Goal: Task Accomplishment & Management: Use online tool/utility

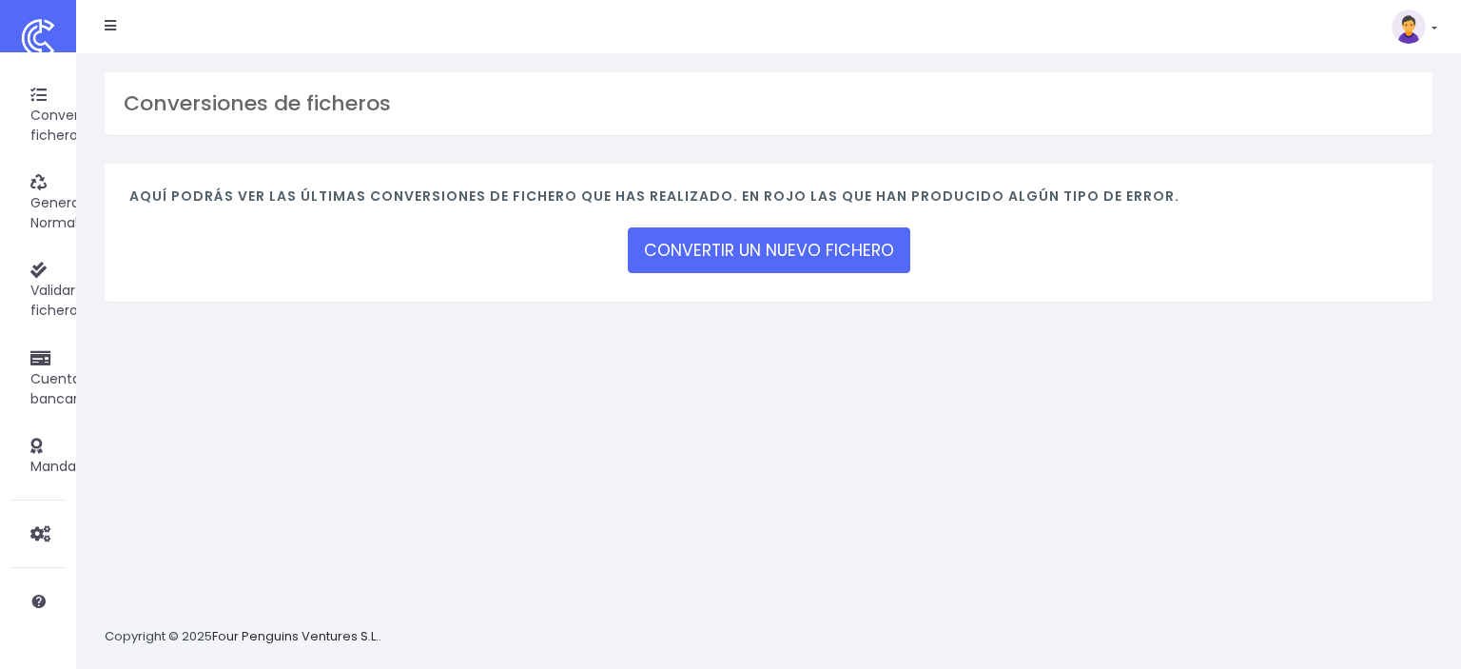
click at [107, 26] on icon at bounding box center [110, 25] width 11 height 13
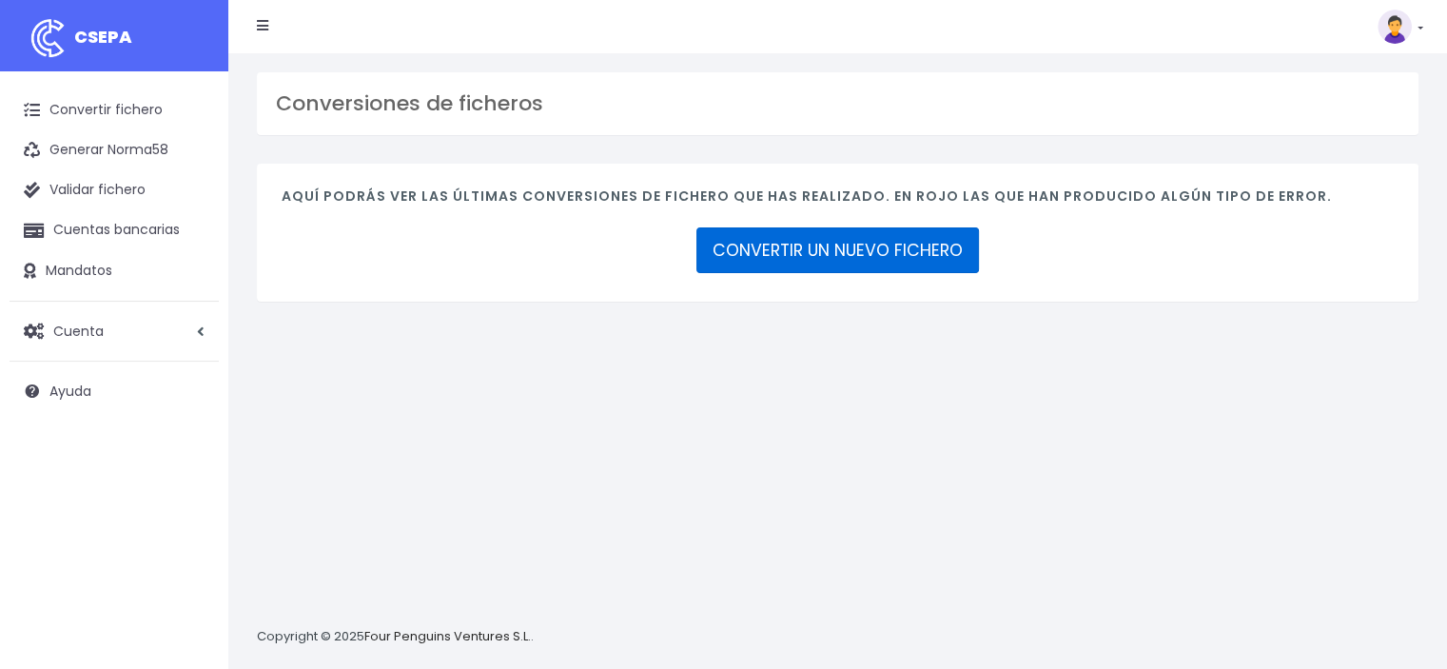
click at [880, 245] on link "CONVERTIR UN NUEVO FICHERO" at bounding box center [837, 250] width 283 height 46
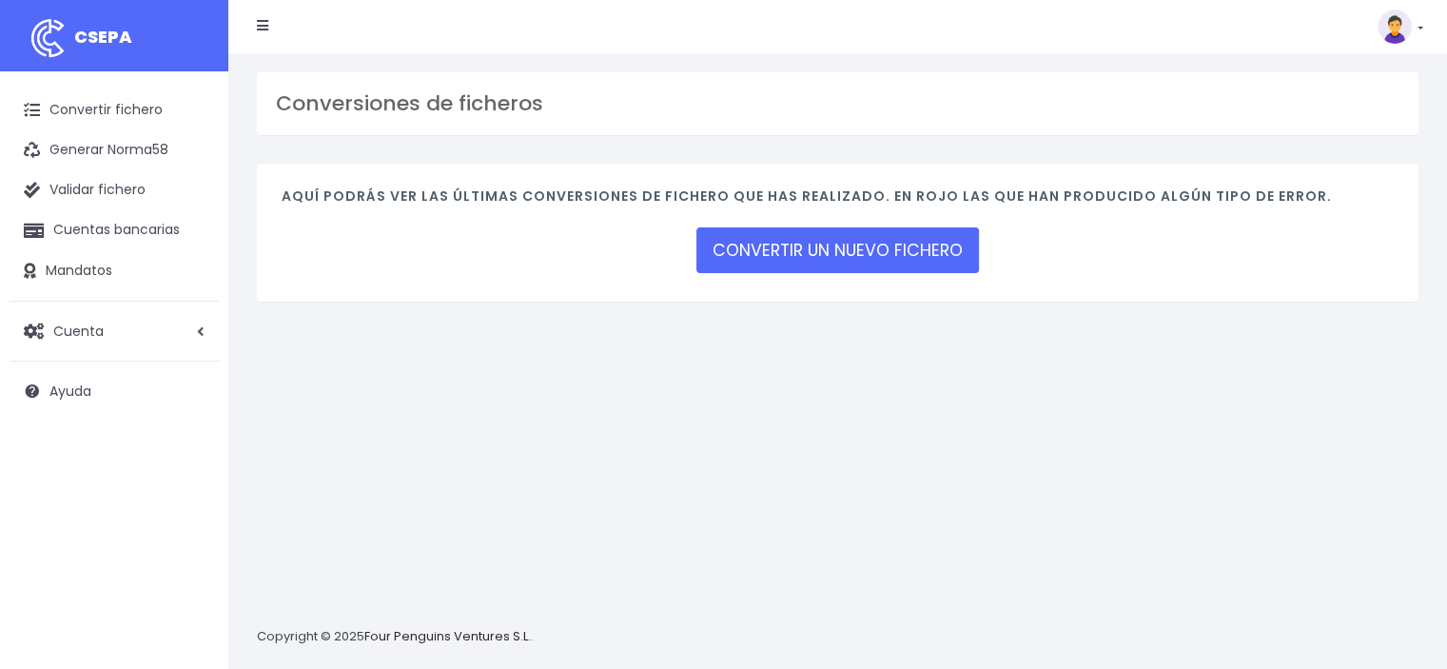
click at [1412, 29] on link at bounding box center [1400, 27] width 46 height 34
click at [101, 227] on link "Cuentas bancarias" at bounding box center [114, 230] width 209 height 40
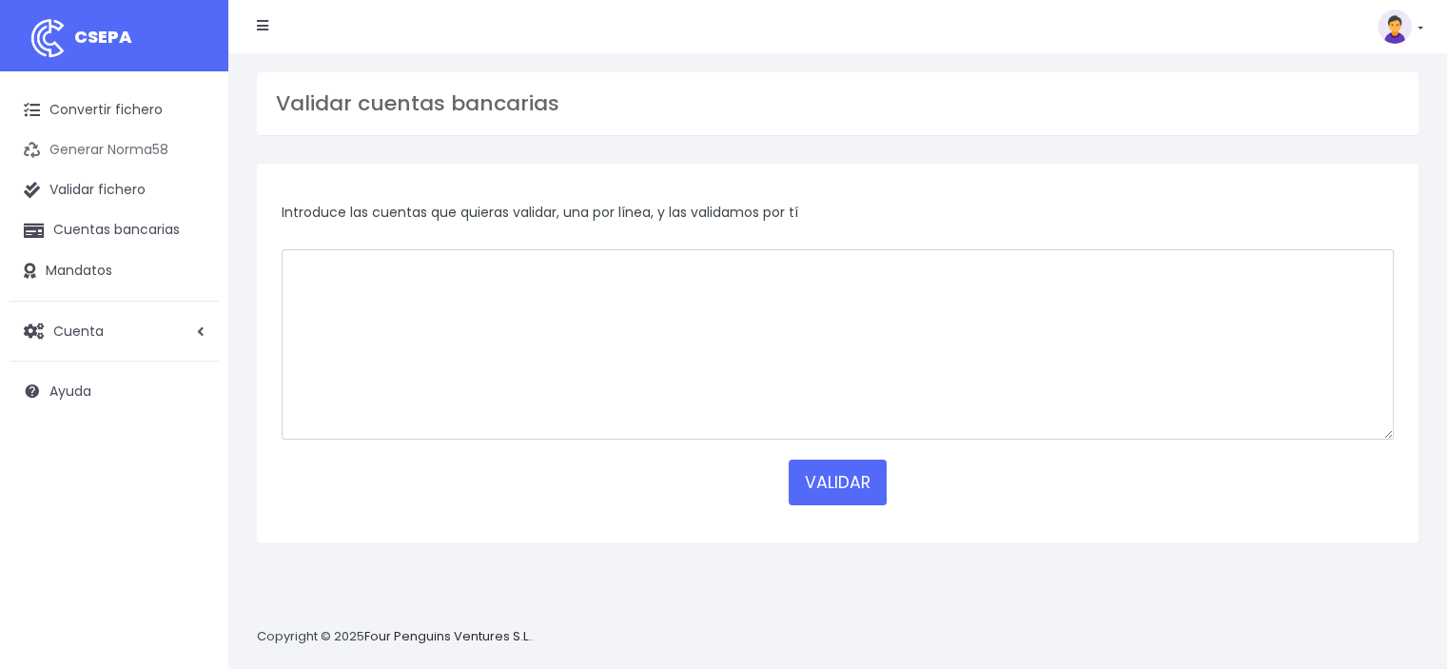
click at [127, 146] on link "Generar Norma58" at bounding box center [114, 150] width 209 height 40
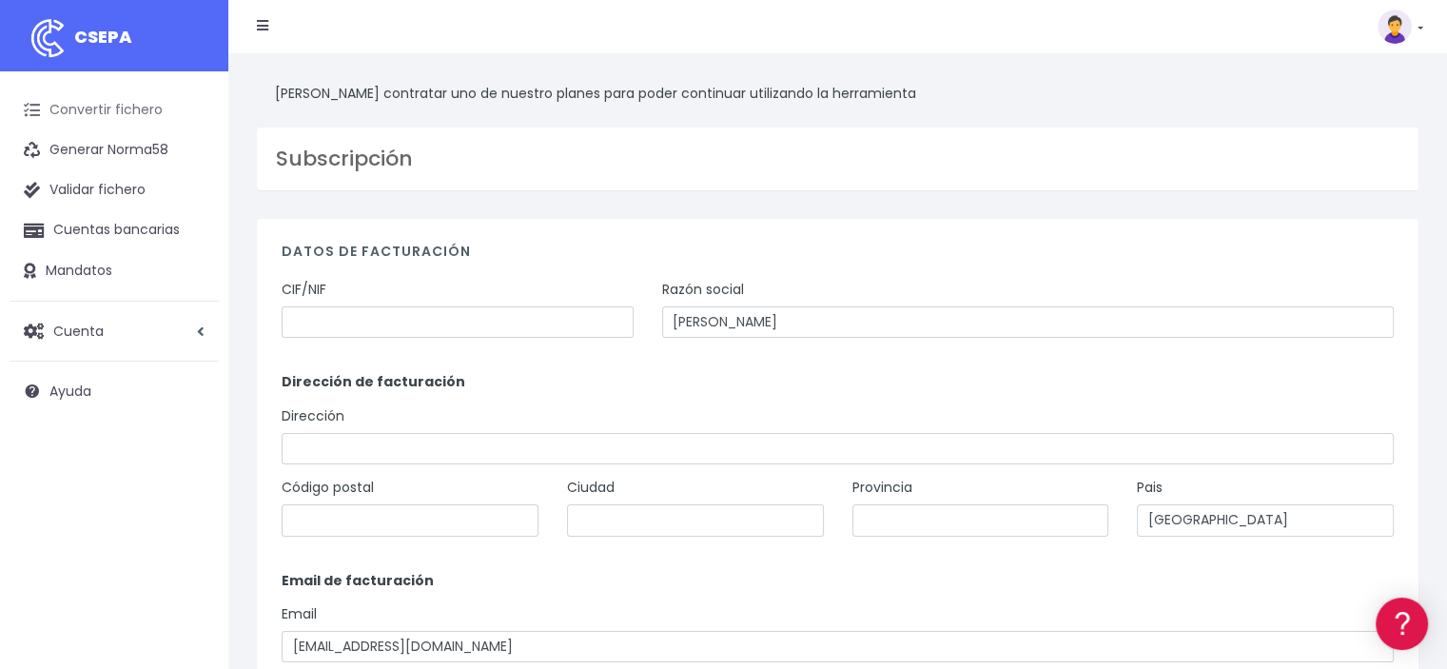
click at [62, 111] on link "Convertir fichero" at bounding box center [114, 110] width 209 height 40
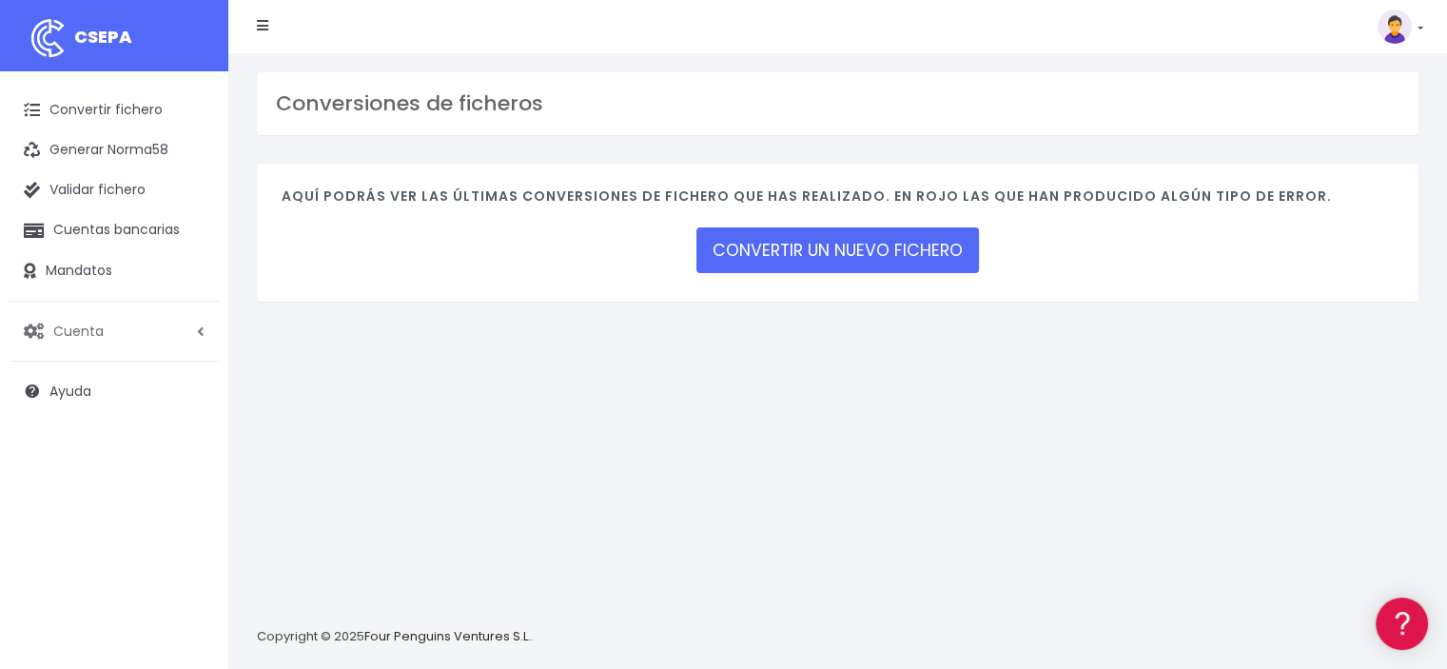
click at [136, 332] on link "Cuenta" at bounding box center [114, 331] width 209 height 40
click at [128, 372] on link "Perfiles" at bounding box center [124, 378] width 188 height 34
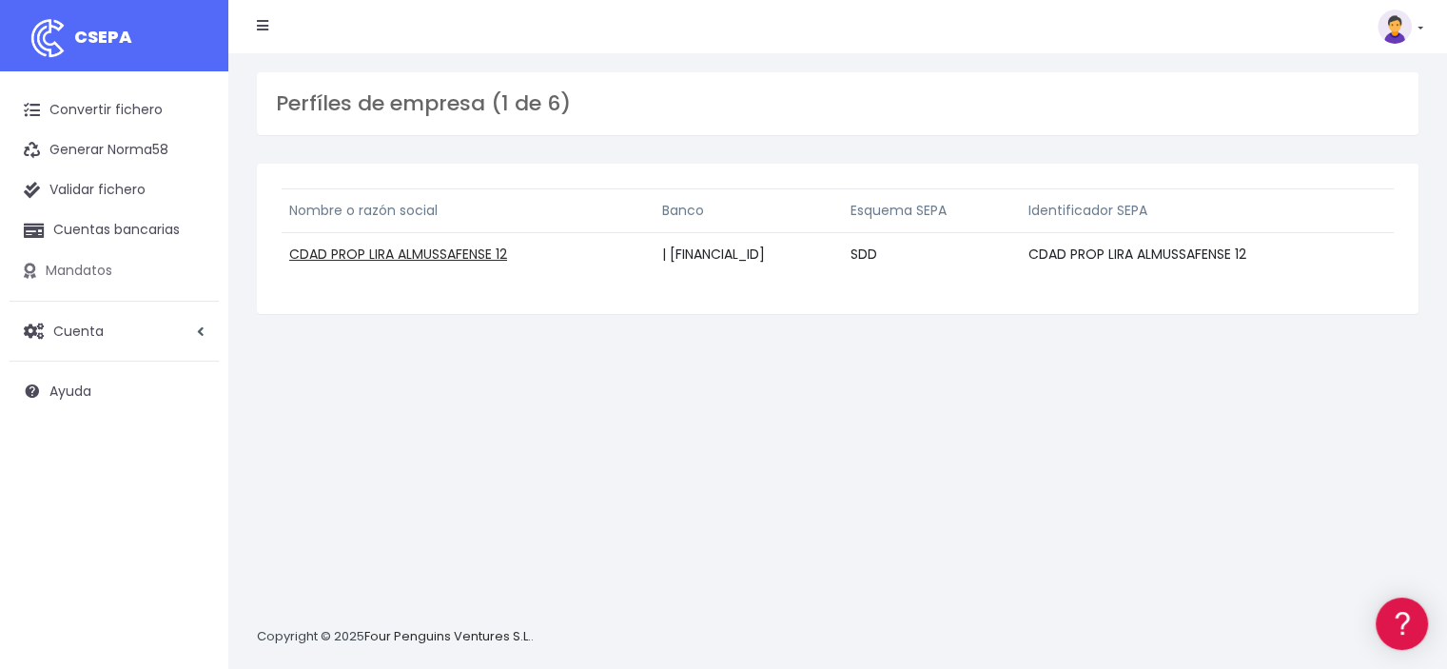
click at [90, 268] on link "Mandatos" at bounding box center [114, 271] width 209 height 40
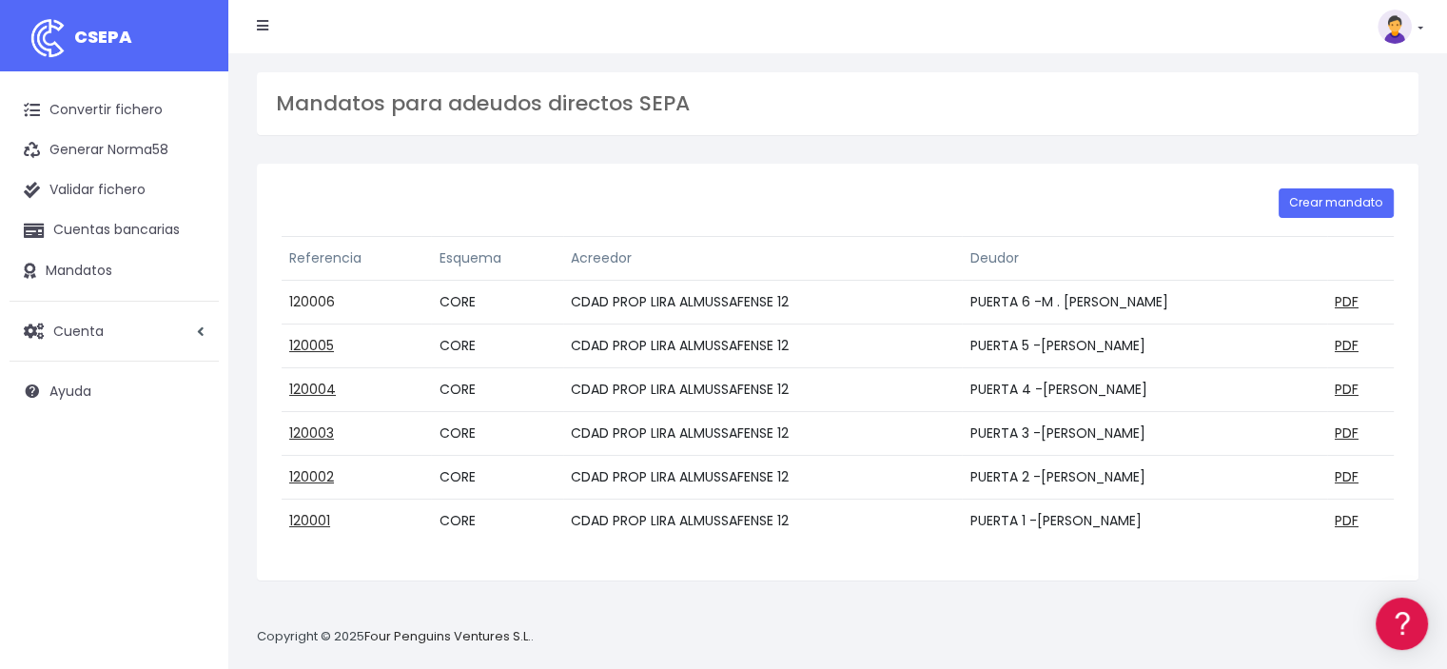
click at [316, 298] on link "120006" at bounding box center [312, 301] width 46 height 19
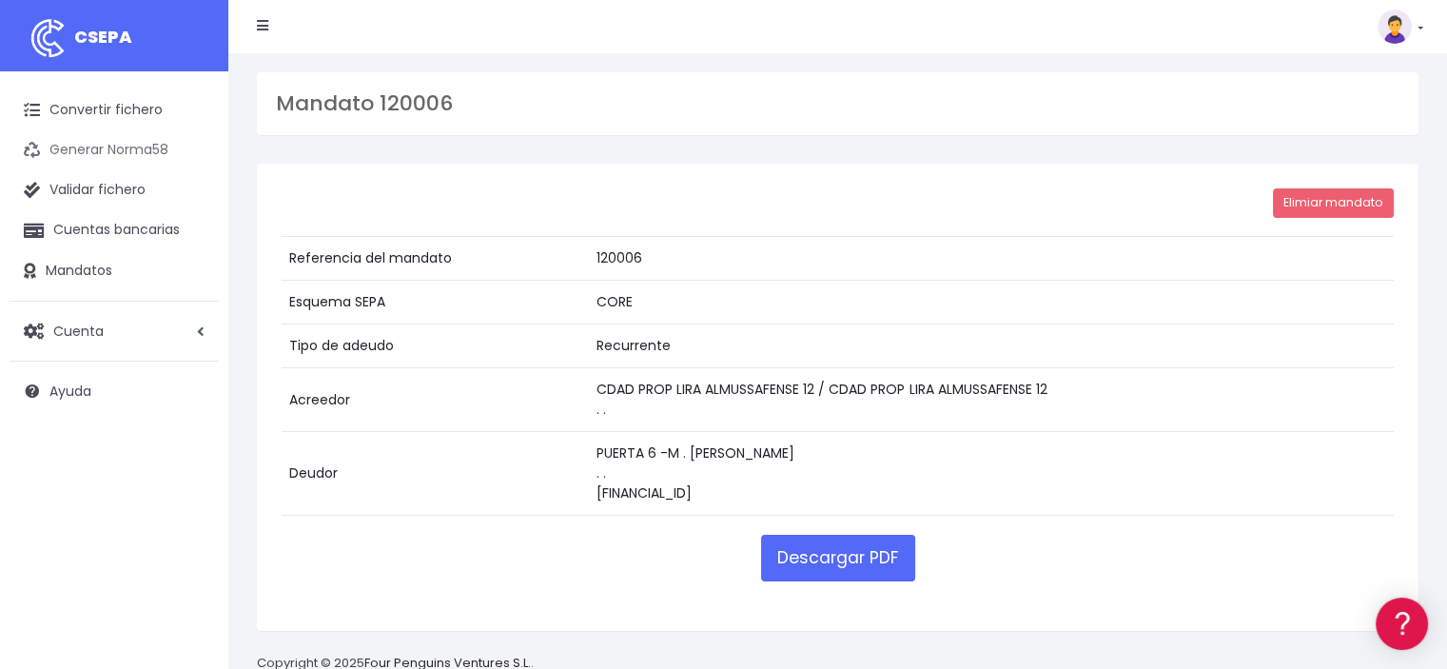
click at [145, 148] on link "Generar Norma58" at bounding box center [114, 150] width 209 height 40
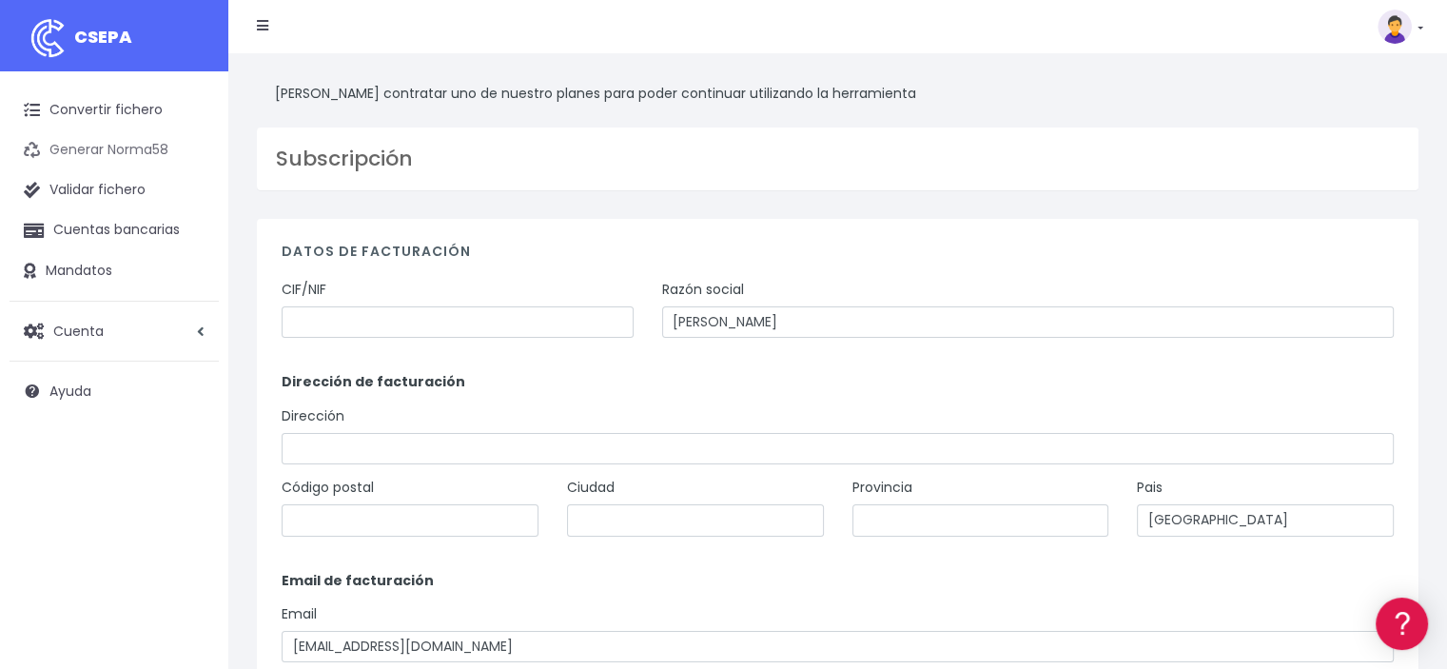
click at [72, 147] on link "Generar Norma58" at bounding box center [114, 150] width 209 height 40
click at [78, 108] on link "Convertir fichero" at bounding box center [114, 110] width 209 height 40
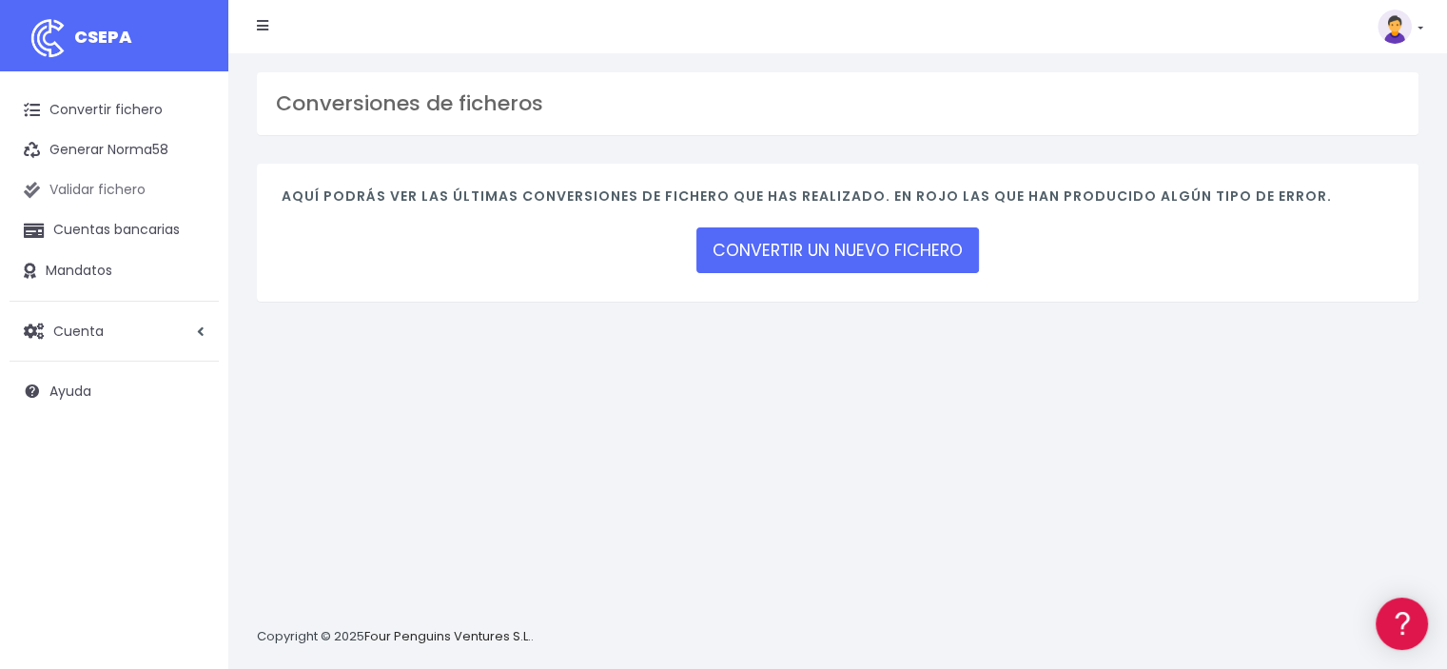
click at [108, 188] on link "Validar fichero" at bounding box center [114, 190] width 209 height 40
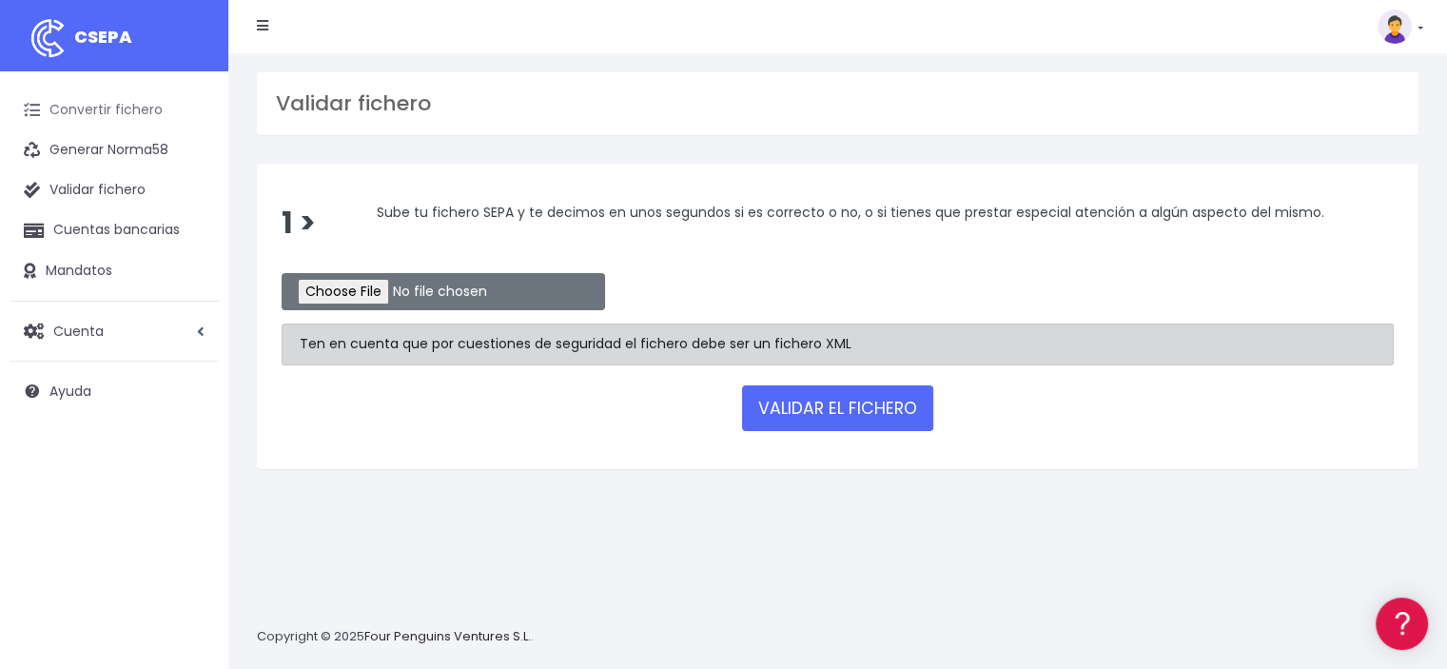
click at [88, 112] on link "Convertir fichero" at bounding box center [114, 110] width 209 height 40
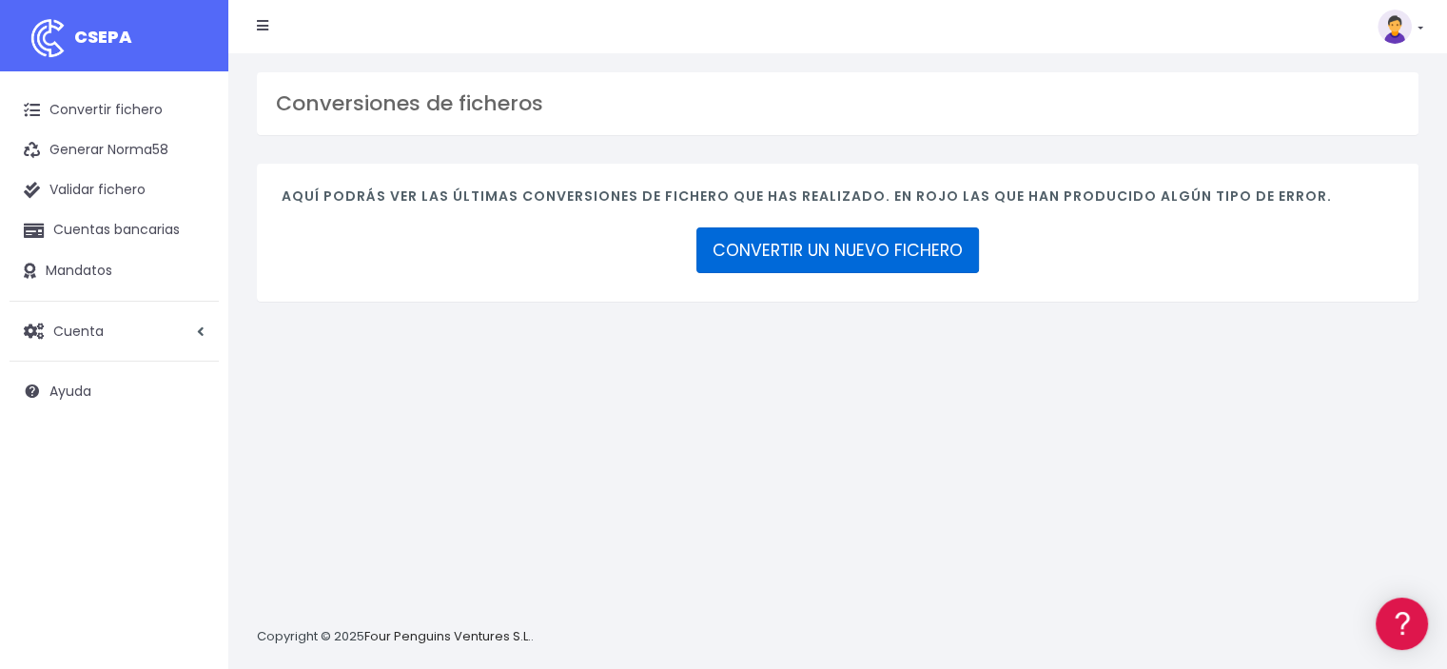
click at [825, 243] on link "CONVERTIR UN NUEVO FICHERO" at bounding box center [837, 250] width 283 height 46
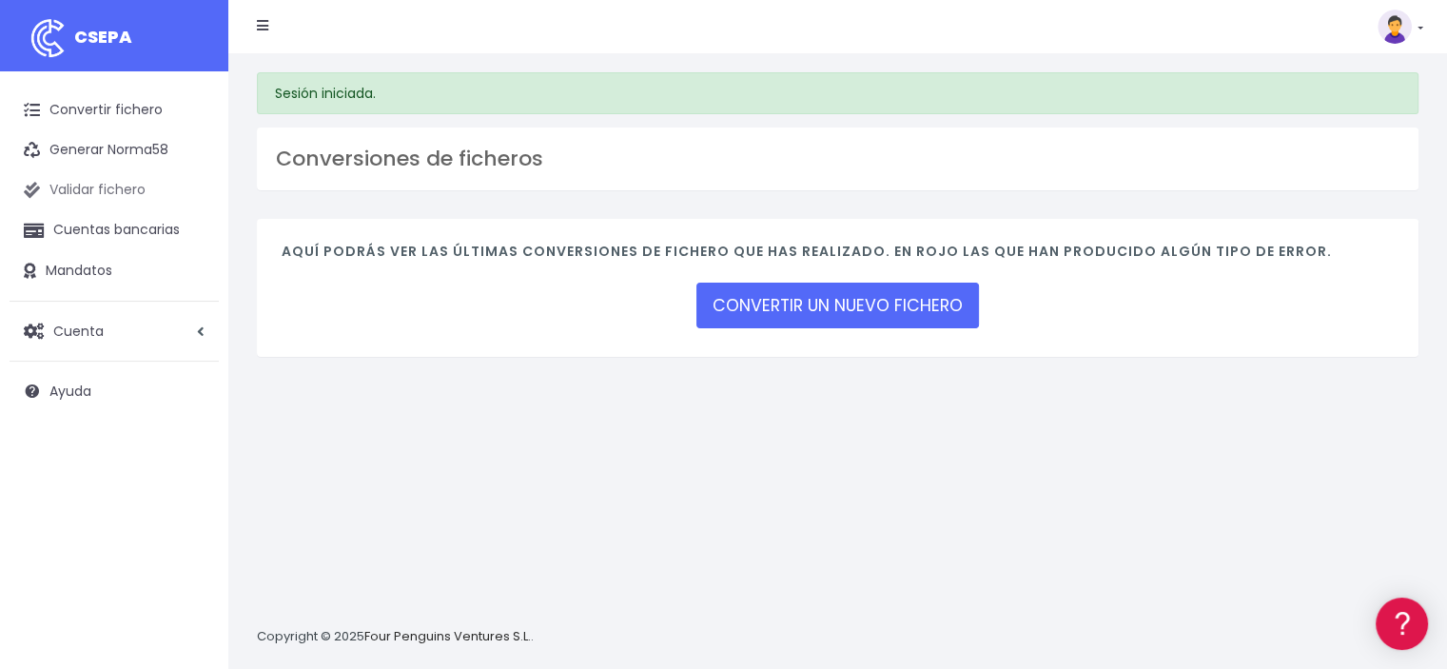
click at [48, 184] on link "Validar fichero" at bounding box center [114, 190] width 209 height 40
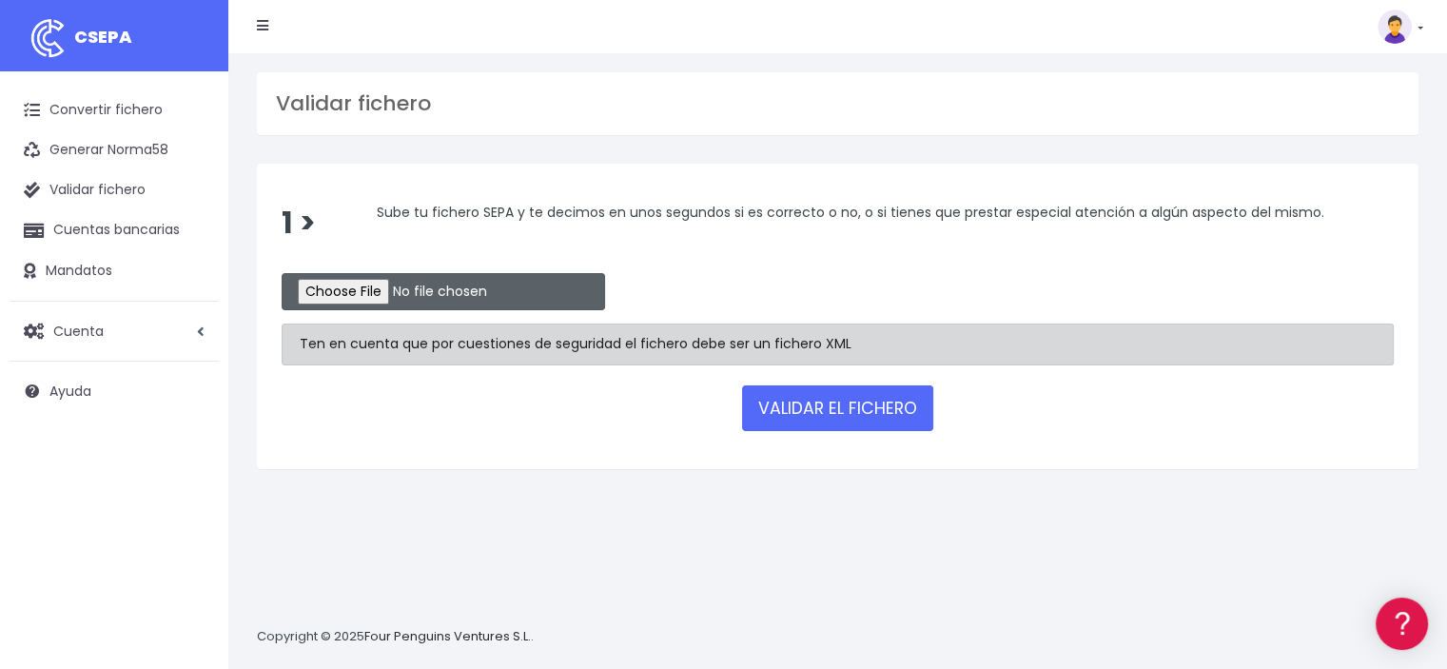
click at [369, 290] on input "file" at bounding box center [443, 291] width 323 height 37
type input "C:\fakepath\remesa.xml"
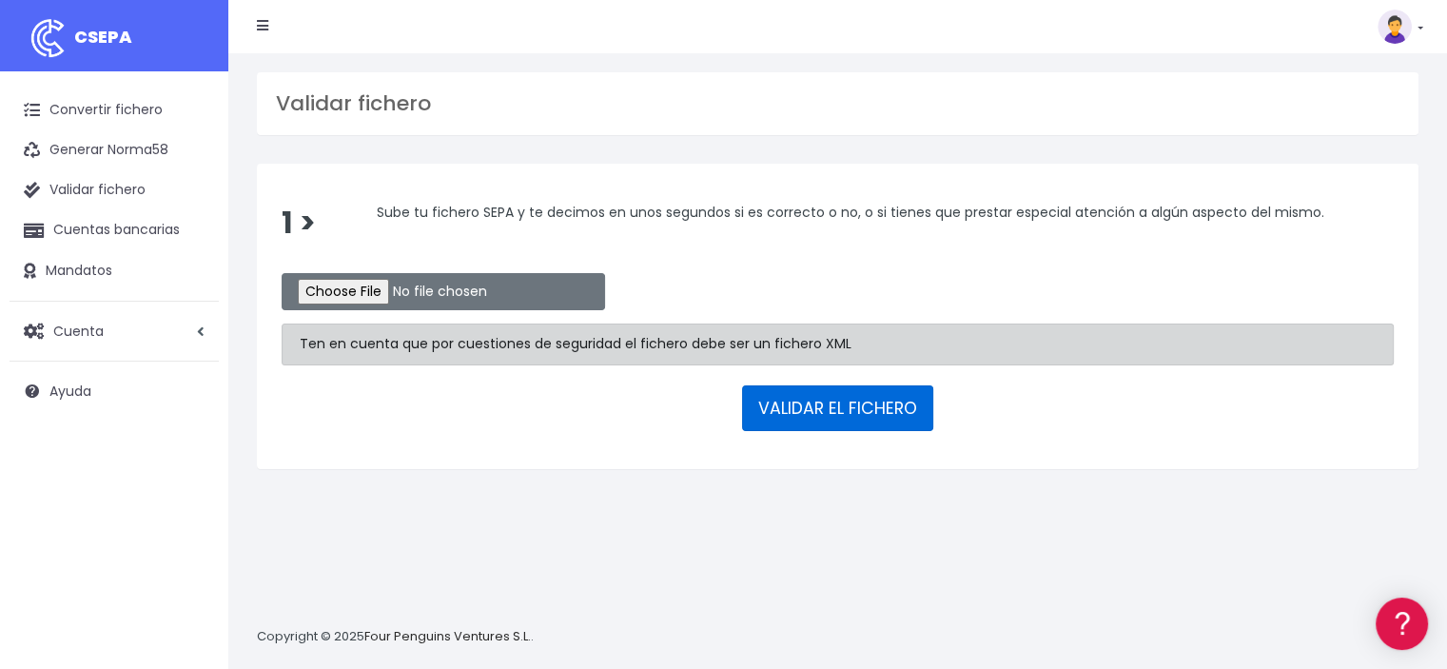
click at [795, 402] on button "VALIDAR EL FICHERO" at bounding box center [837, 408] width 191 height 46
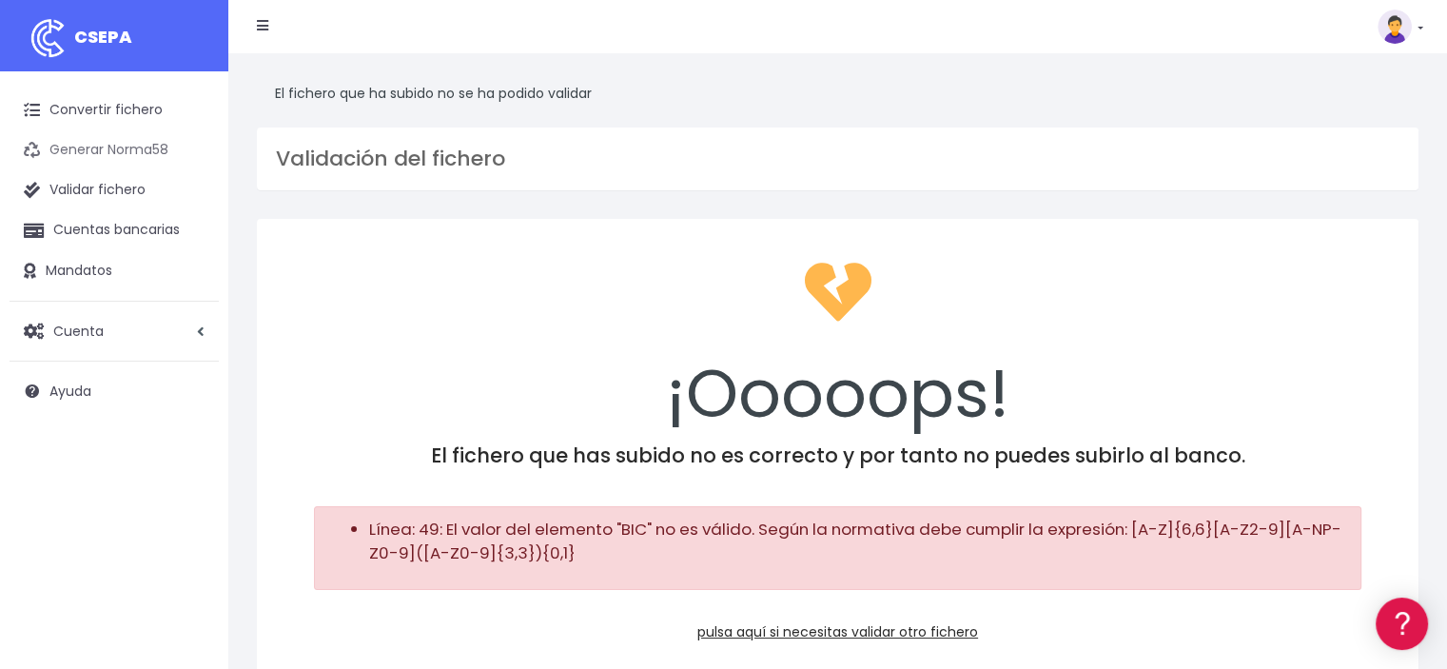
click at [139, 151] on link "Generar Norma58" at bounding box center [114, 150] width 209 height 40
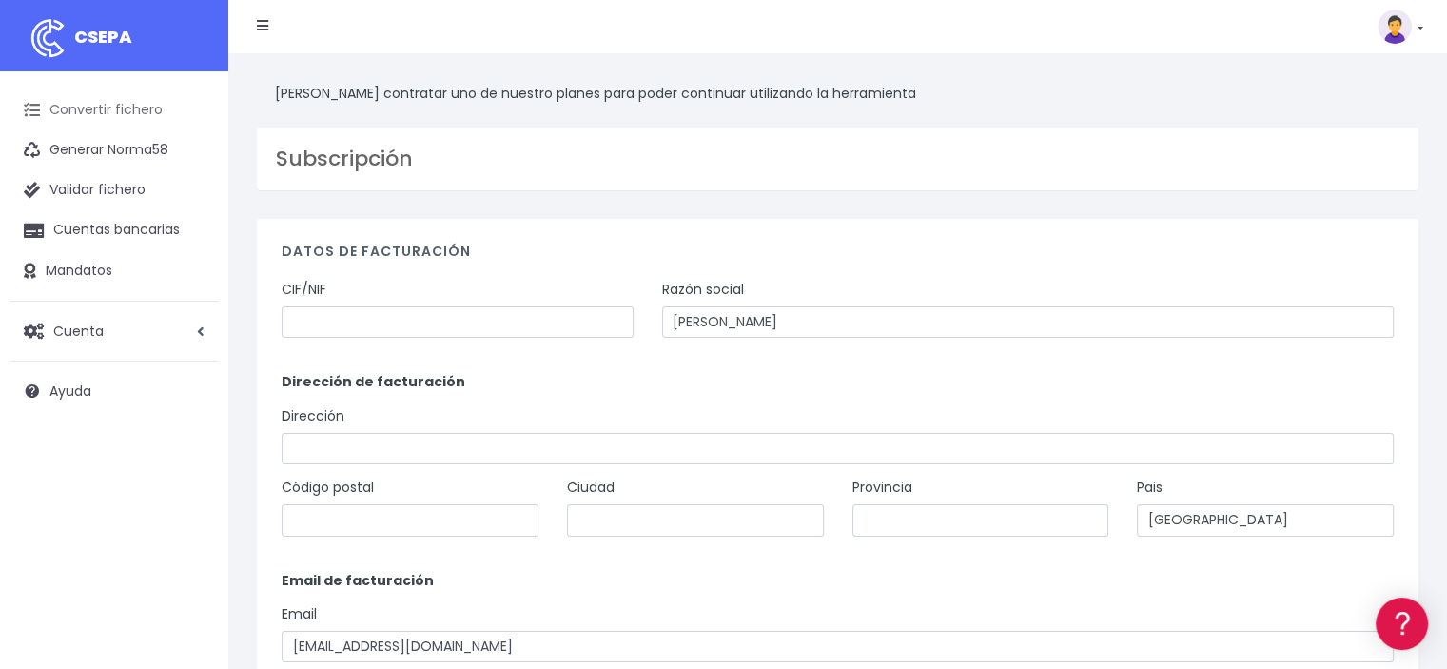
click at [146, 107] on link "Convertir fichero" at bounding box center [114, 110] width 209 height 40
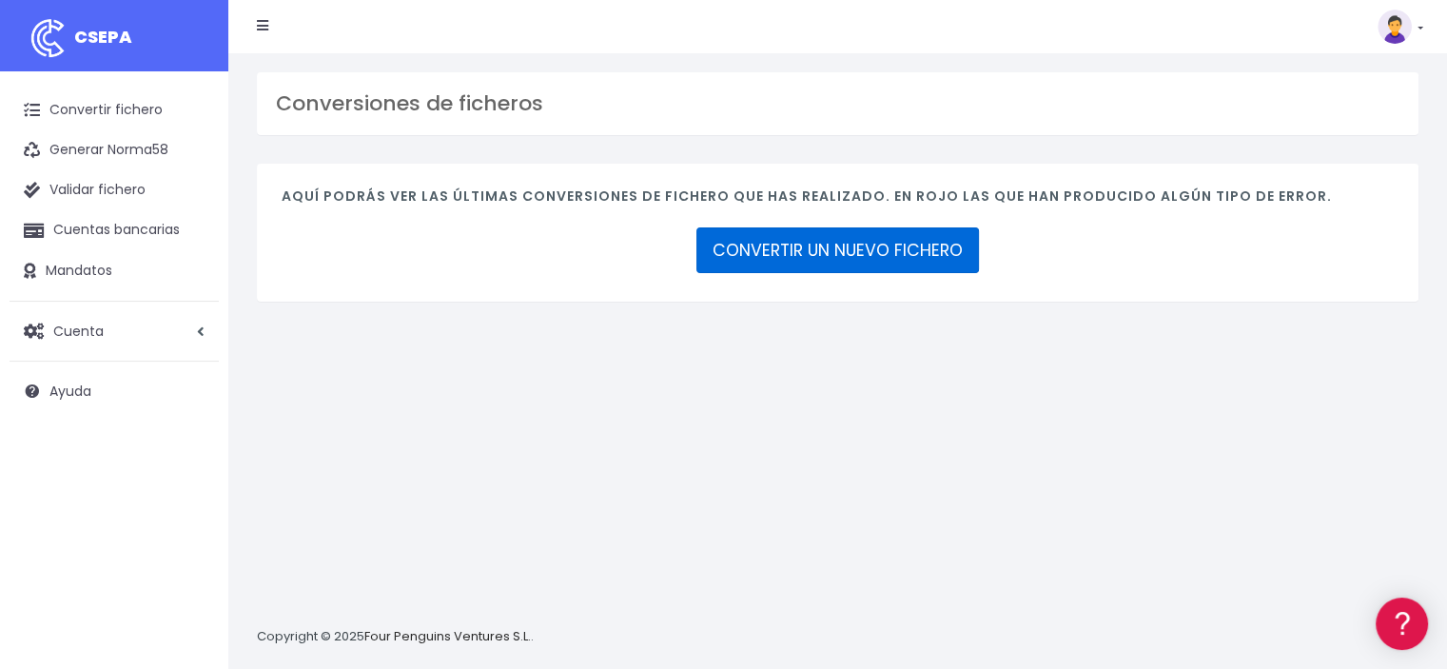
click at [940, 246] on link "CONVERTIR UN NUEVO FICHERO" at bounding box center [837, 250] width 283 height 46
